Goal: Information Seeking & Learning: Learn about a topic

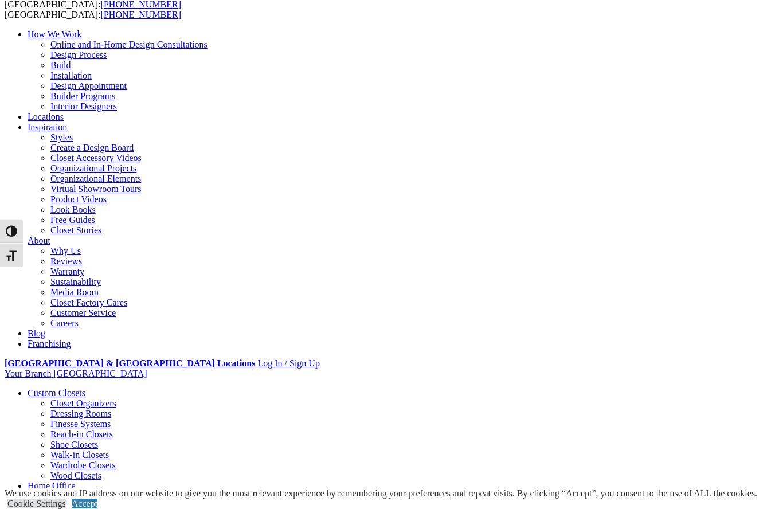
scroll to position [46, 0]
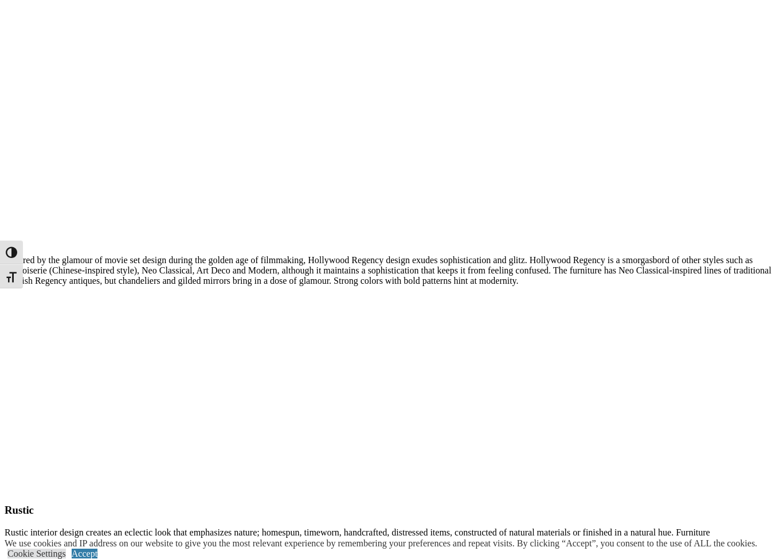
scroll to position [5144, 0]
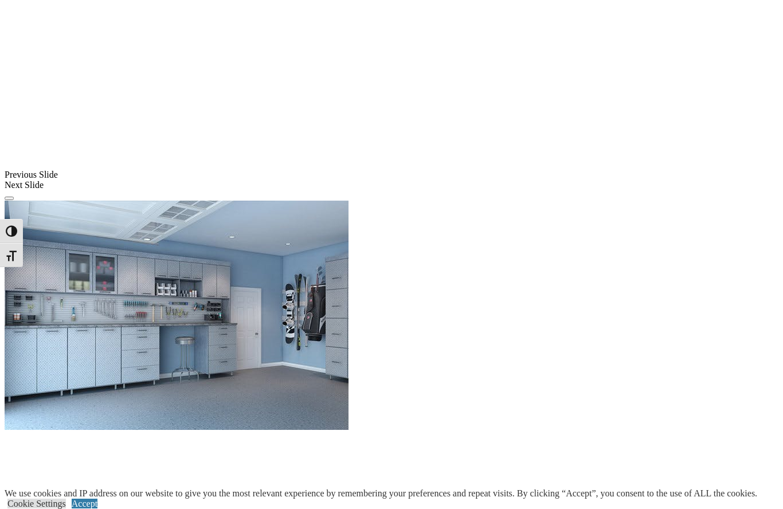
scroll to position [866, 0]
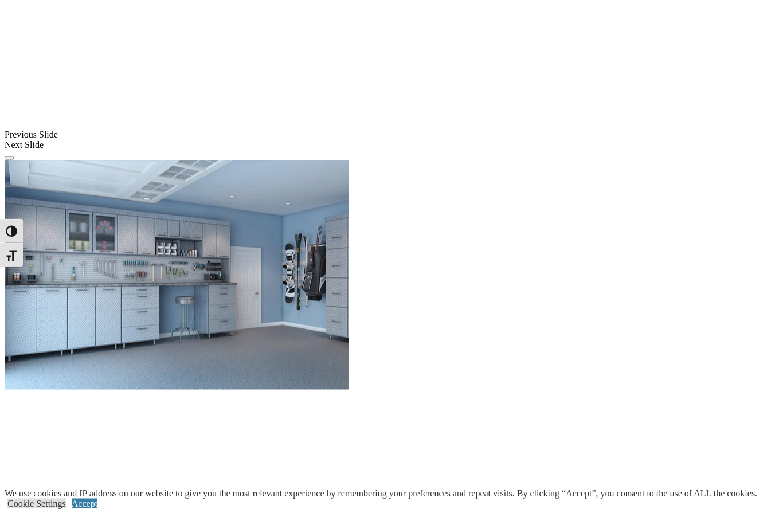
scroll to position [918, 0]
